Goal: Information Seeking & Learning: Understand process/instructions

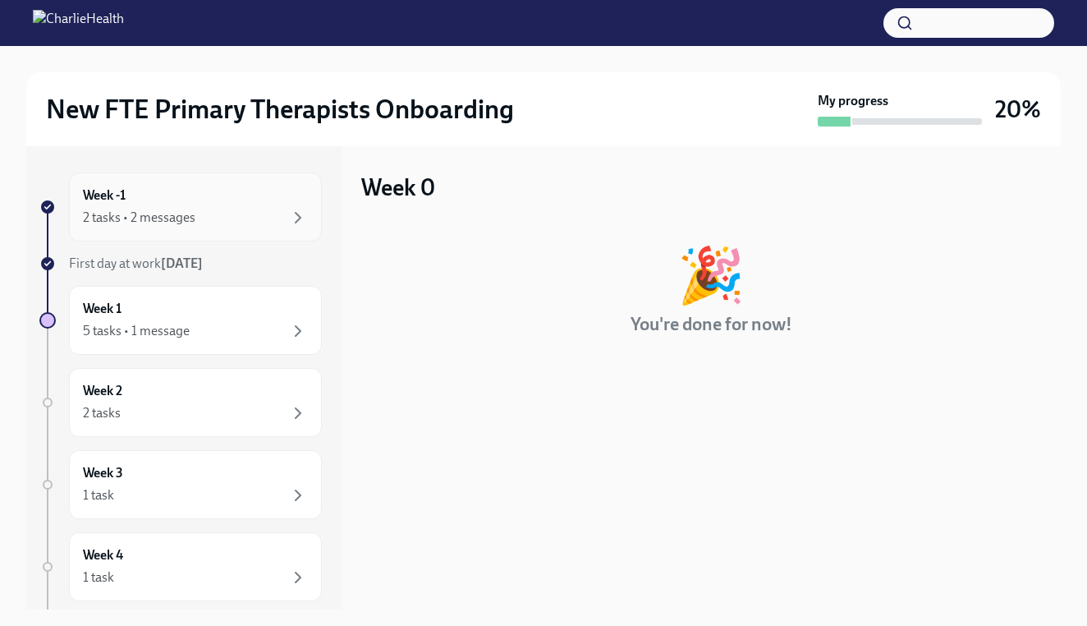
click at [211, 218] on div "2 tasks • 2 messages" at bounding box center [195, 218] width 225 height 20
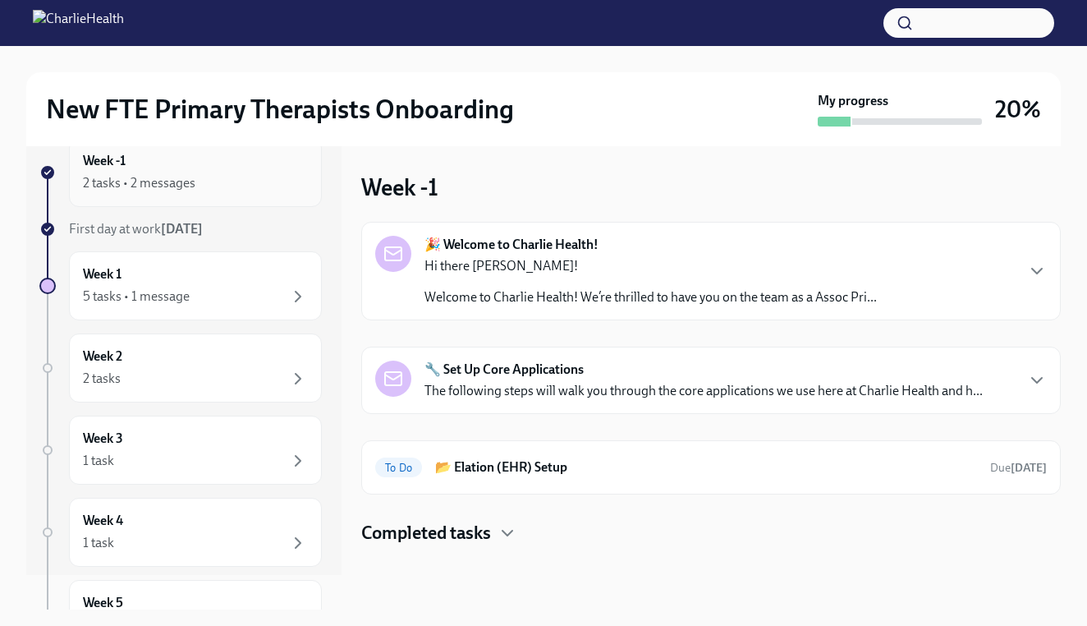
click at [210, 193] on div "Week -1 2 tasks • 2 messages" at bounding box center [195, 172] width 253 height 69
click at [185, 269] on div "Week 1 5 tasks • 1 message" at bounding box center [195, 285] width 225 height 41
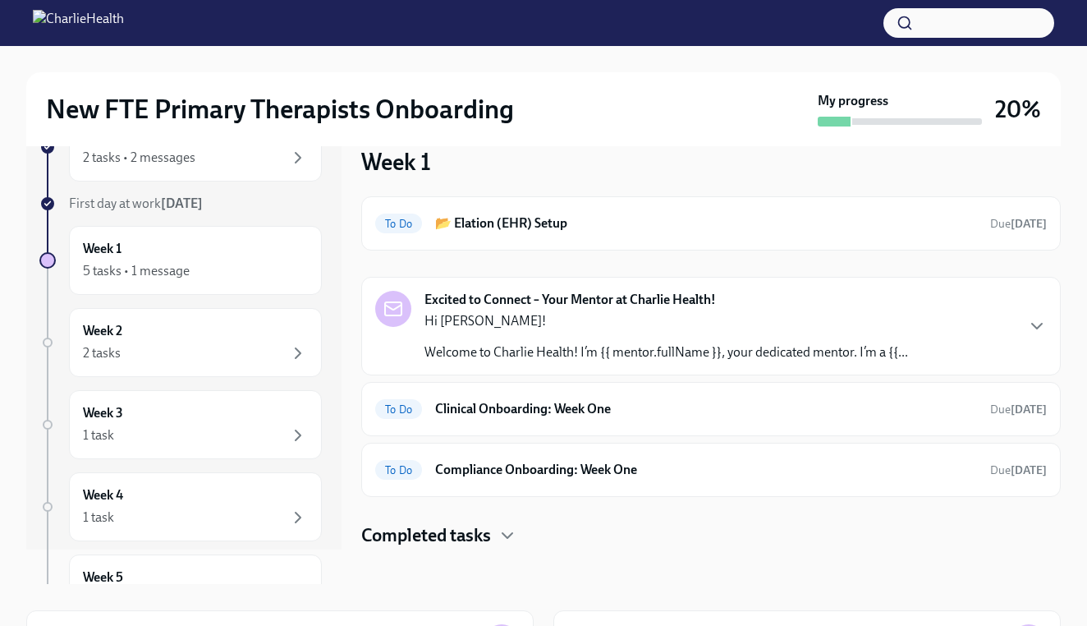
scroll to position [29, 0]
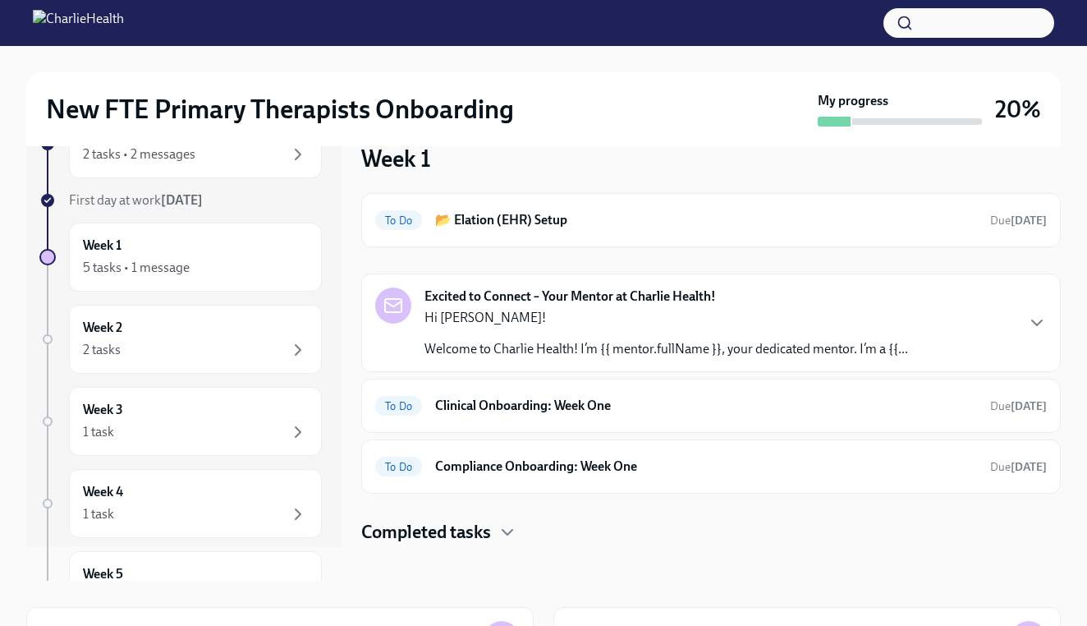
click at [1003, 342] on div "Excited to Connect – Your Mentor at Charlie Health! Hi Brittany! Welcome to Cha…" at bounding box center [711, 322] width 672 height 71
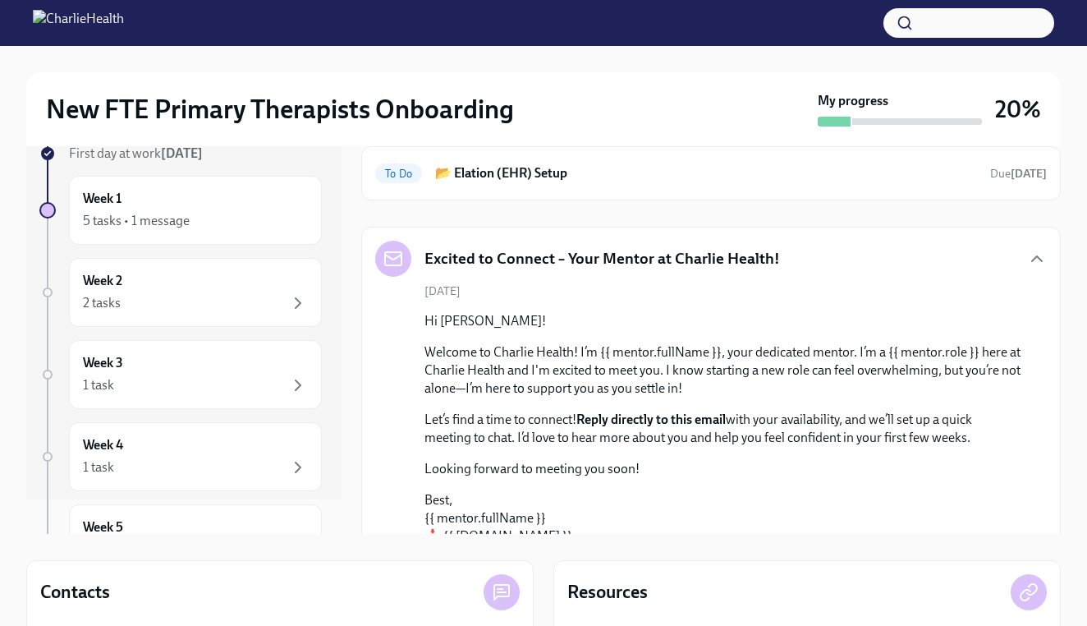
scroll to position [78, 0]
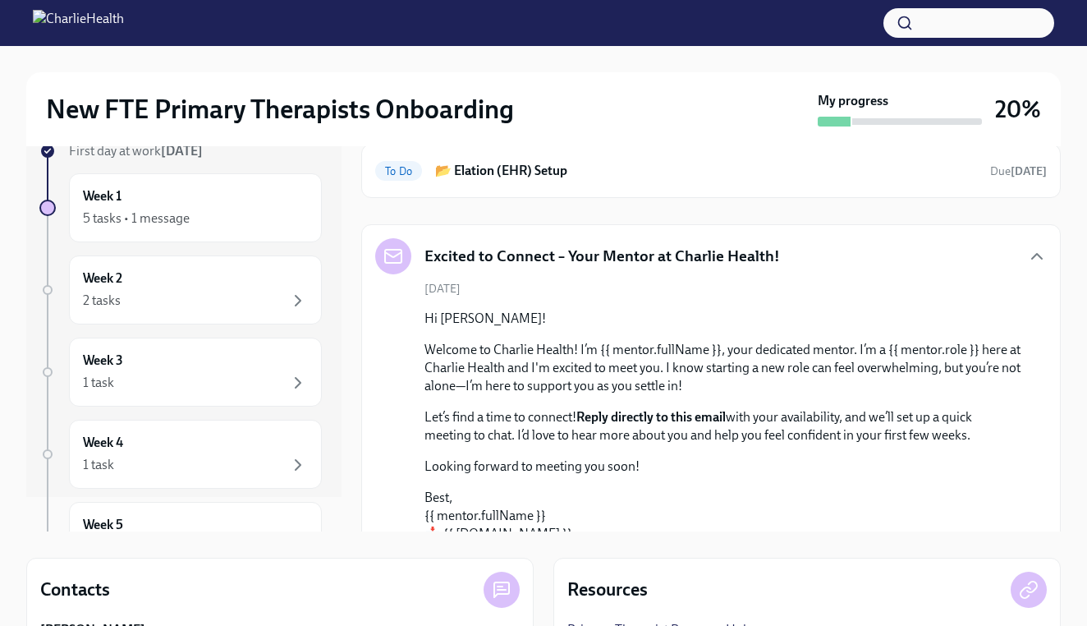
click at [746, 5] on div at bounding box center [543, 23] width 1087 height 46
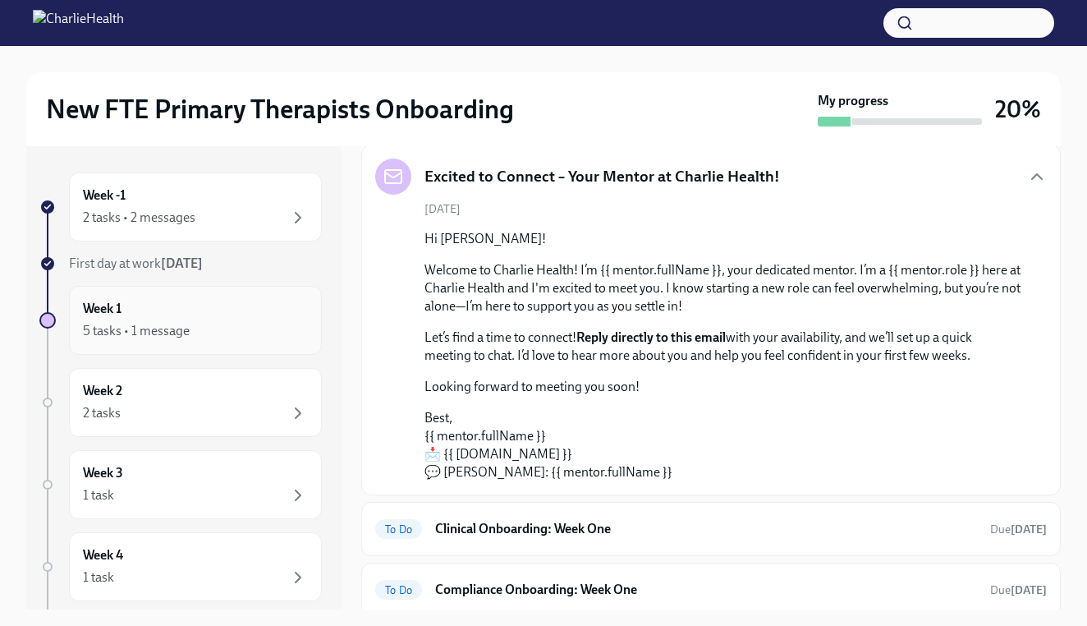
scroll to position [0, 0]
click at [243, 304] on div "Week 1 5 tasks • 1 message" at bounding box center [195, 320] width 225 height 41
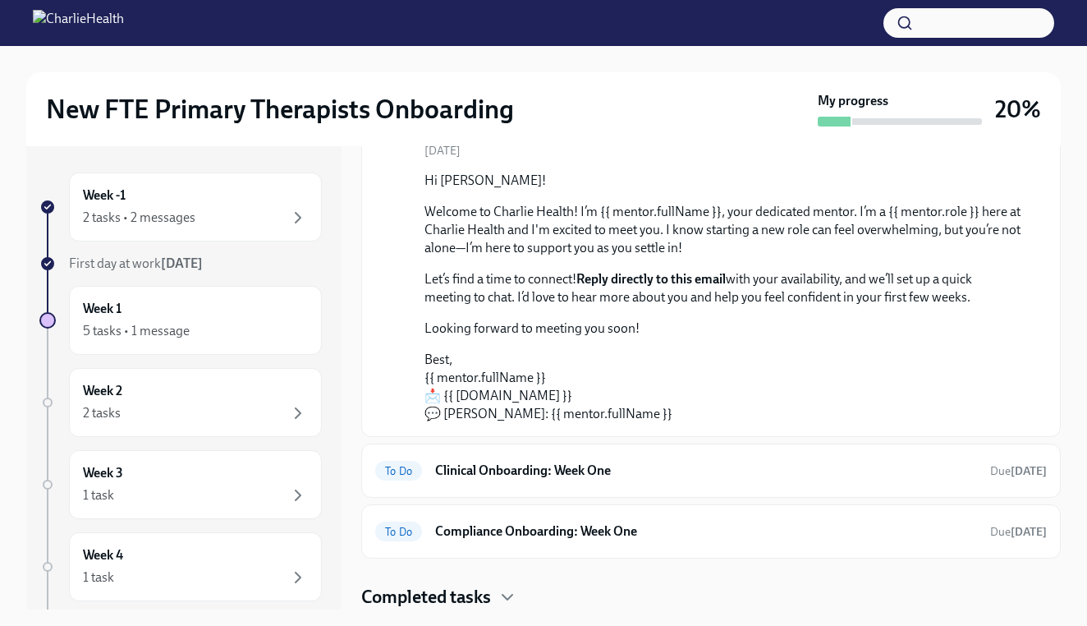
scroll to position [216, 0]
click at [544, 480] on div "To Do Clinical Onboarding: Week One Due in 4 days" at bounding box center [711, 470] width 672 height 26
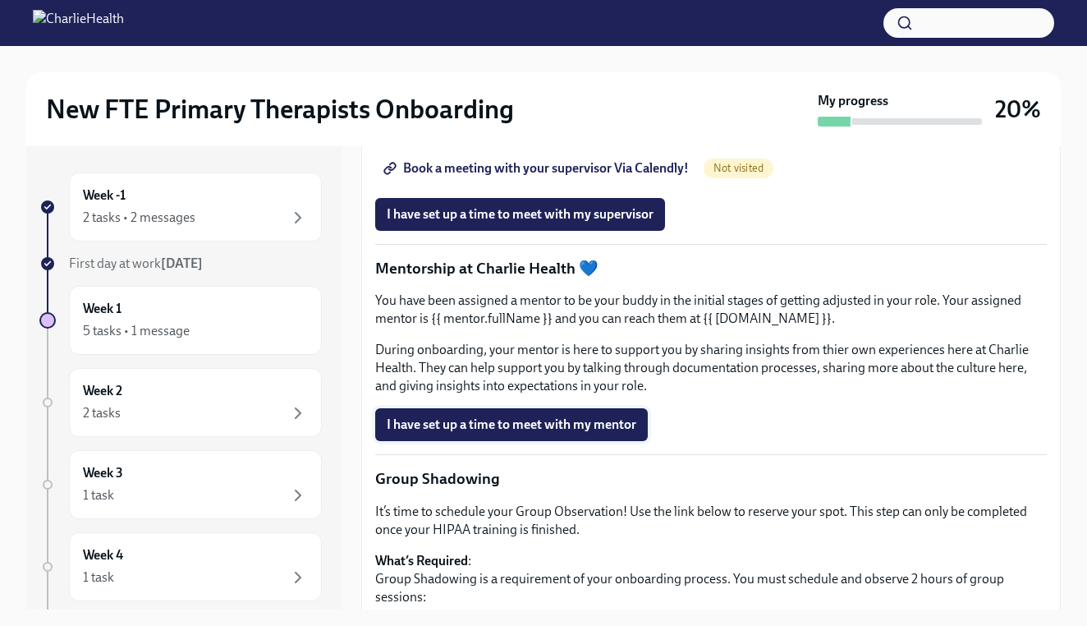
scroll to position [1460, 0]
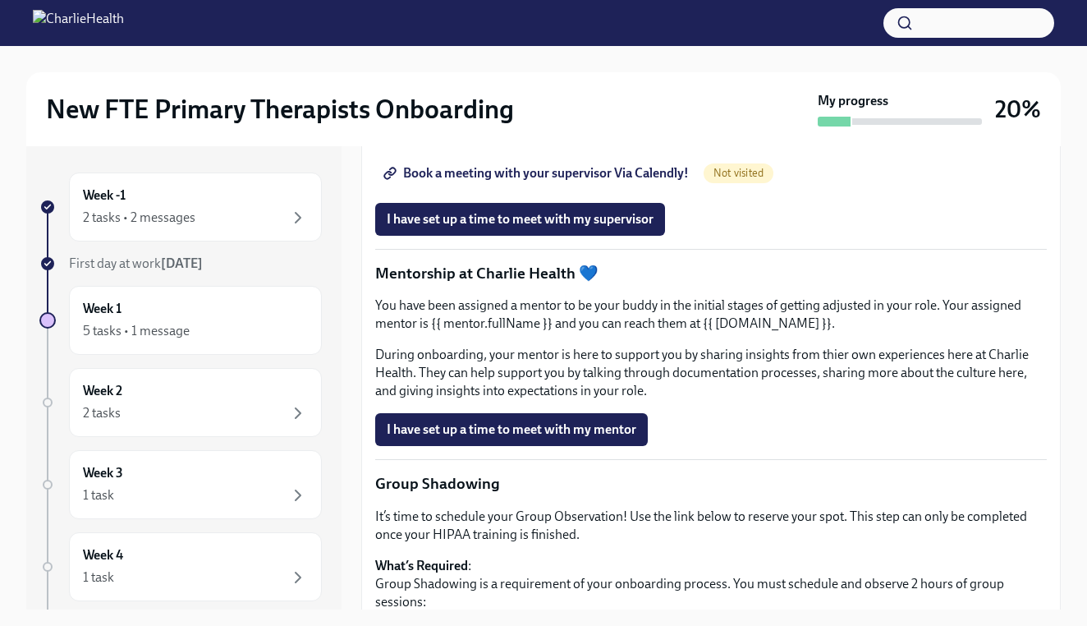
click at [565, 181] on span "Book a meeting with your supervisor Via Calendly!" at bounding box center [538, 173] width 302 height 16
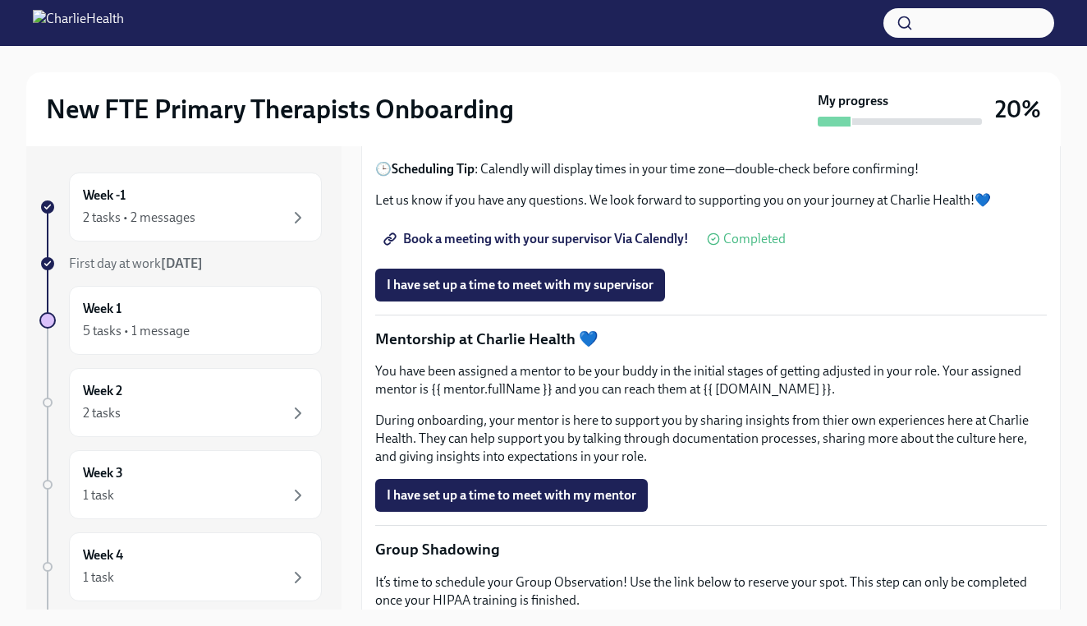
scroll to position [1453, 0]
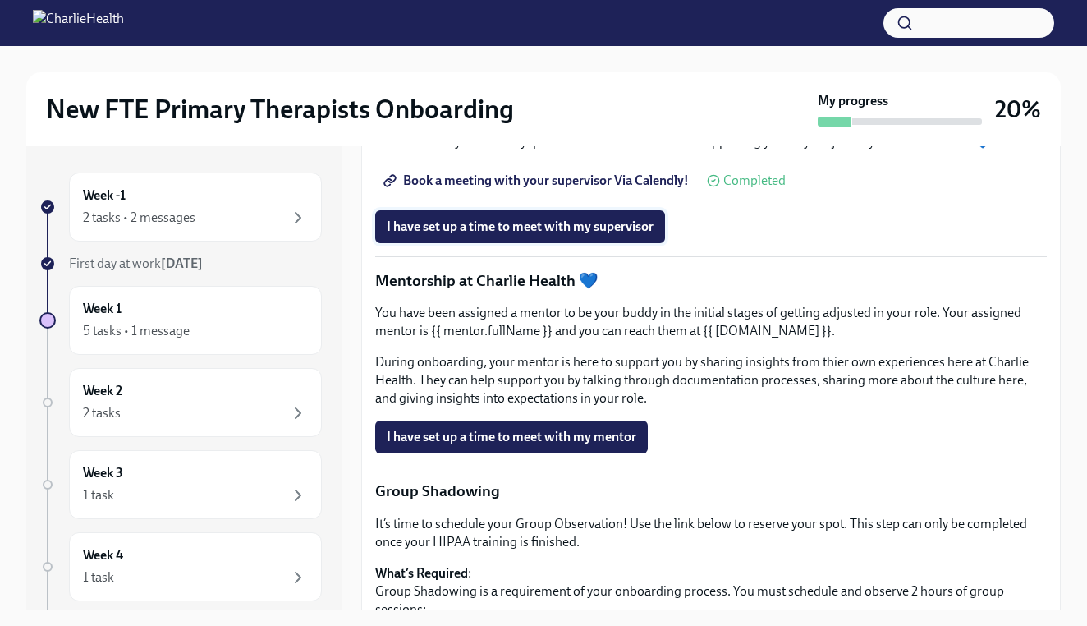
click at [595, 235] on span "I have set up a time to meet with my supervisor" at bounding box center [520, 226] width 267 height 16
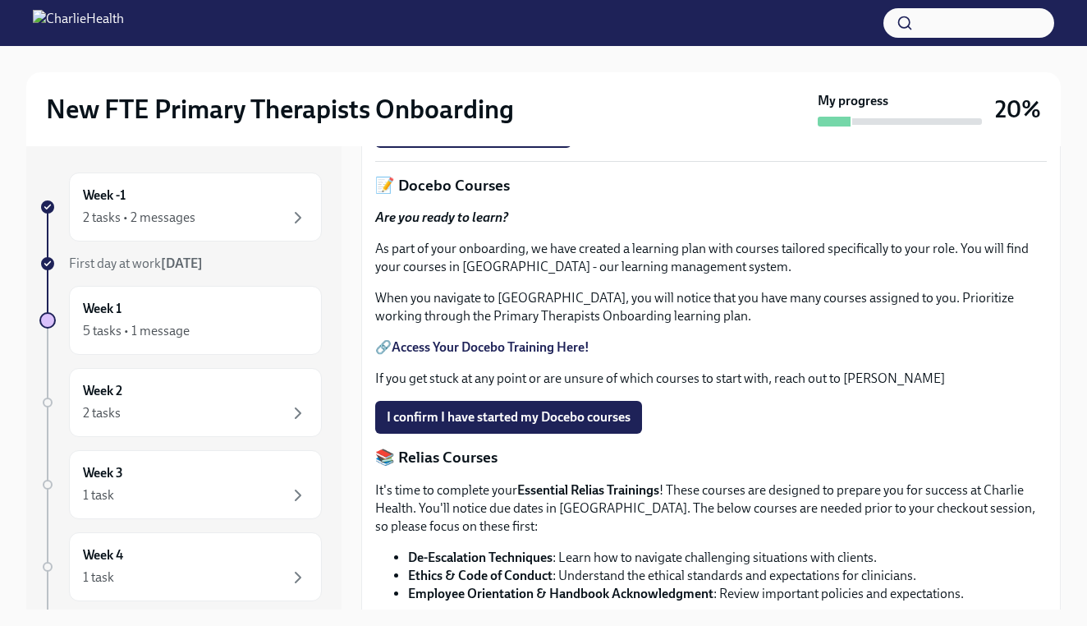
scroll to position [0, 0]
click at [428, 100] on link "HIPAA for Covered Entities" at bounding box center [469, 93] width 154 height 16
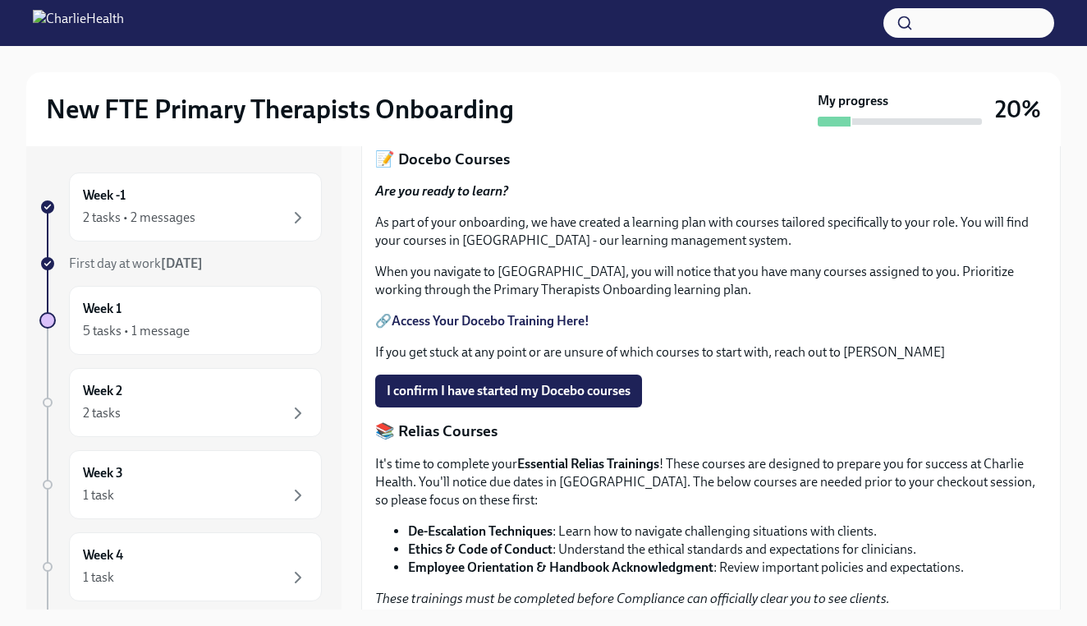
scroll to position [605, 0]
